Goal: Information Seeking & Learning: Compare options

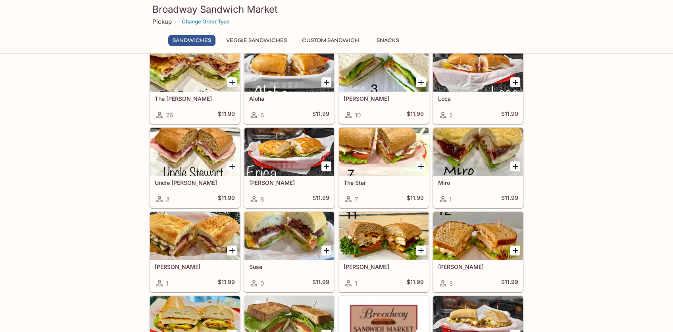
scroll to position [40, 0]
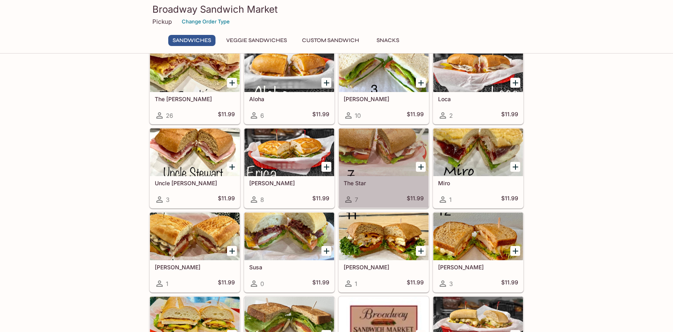
click at [355, 182] on h5 "The Star" at bounding box center [384, 183] width 80 height 7
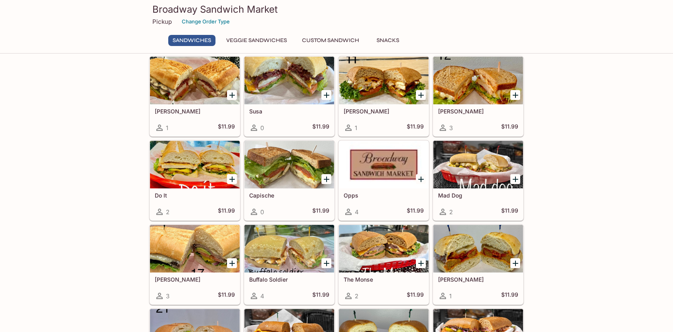
scroll to position [199, 0]
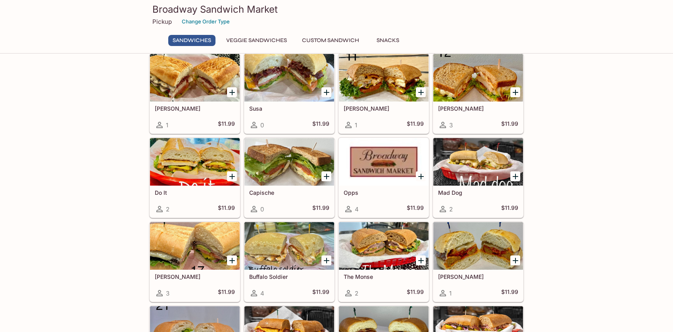
click at [274, 86] on div at bounding box center [290, 78] width 90 height 48
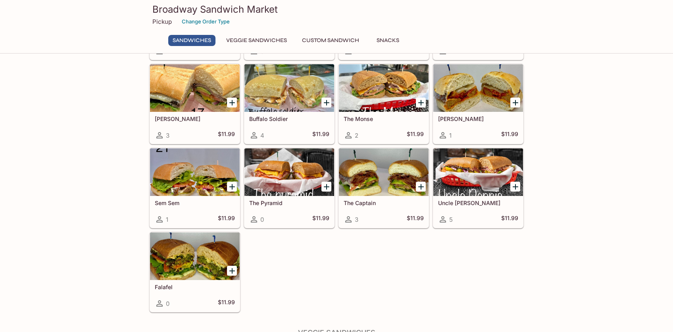
scroll to position [357, 0]
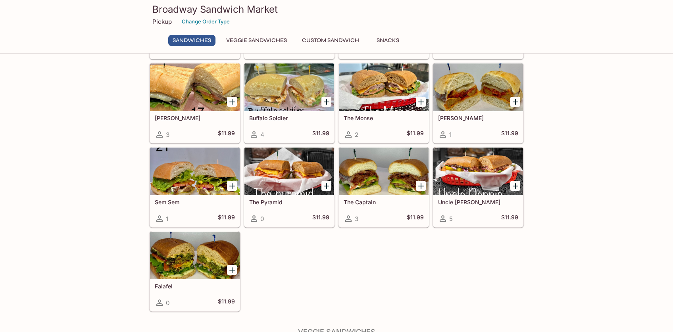
click at [179, 185] on div at bounding box center [195, 172] width 90 height 48
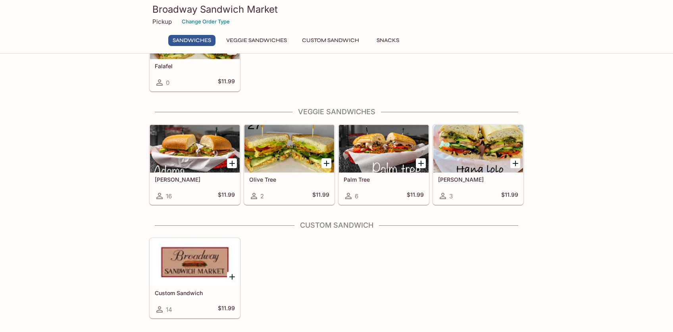
scroll to position [524, 0]
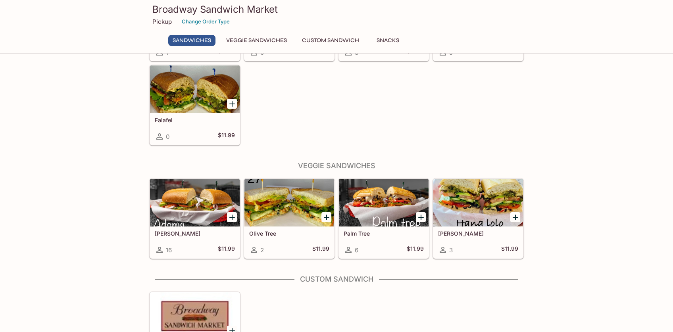
click at [197, 213] on div at bounding box center [195, 203] width 90 height 48
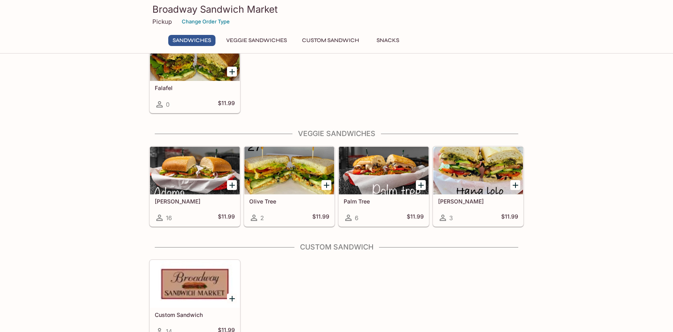
scroll to position [561, 0]
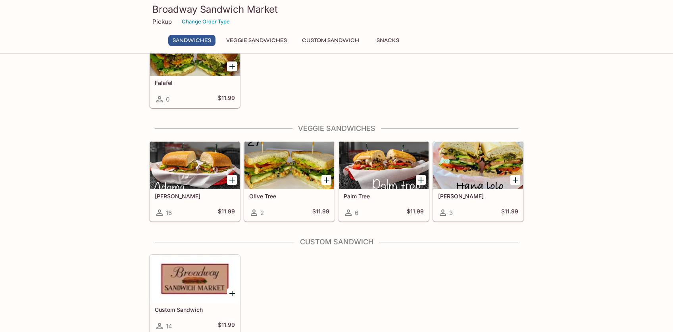
click at [376, 162] on div at bounding box center [384, 166] width 90 height 48
